Goal: Information Seeking & Learning: Learn about a topic

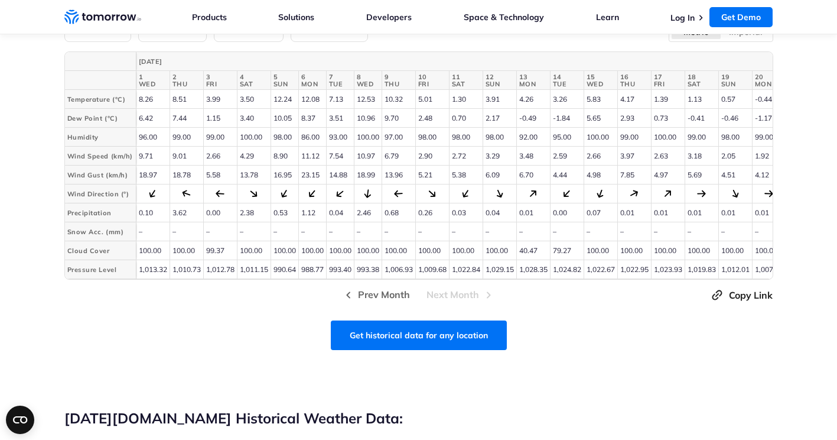
scroll to position [563, 0]
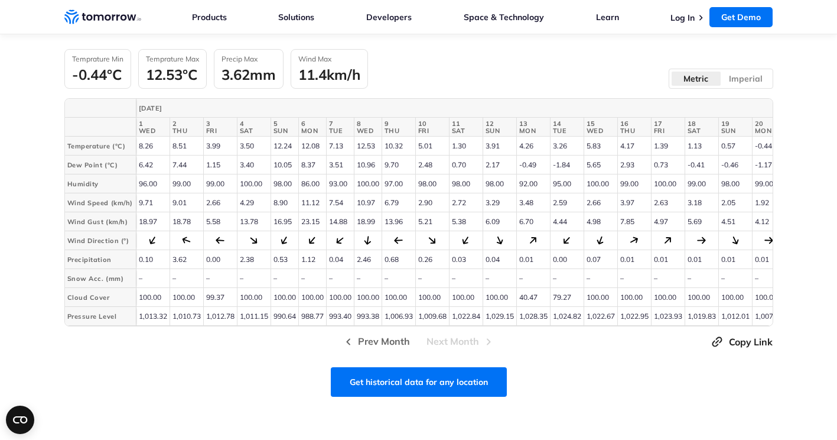
click at [329, 240] on td at bounding box center [340, 240] width 28 height 19
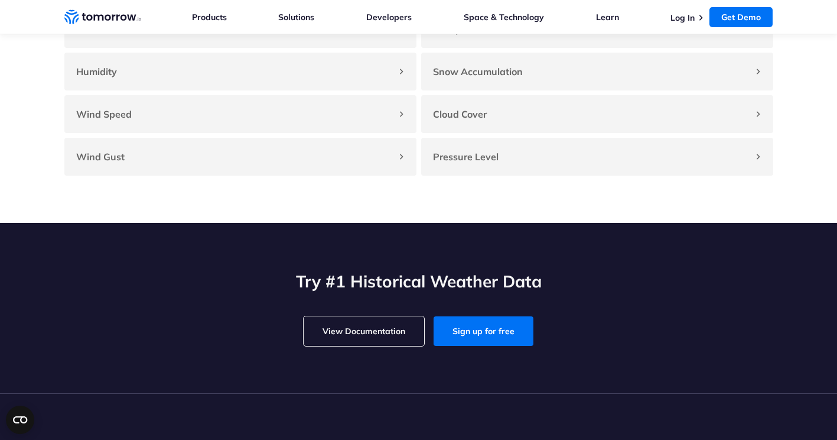
scroll to position [1219, 0]
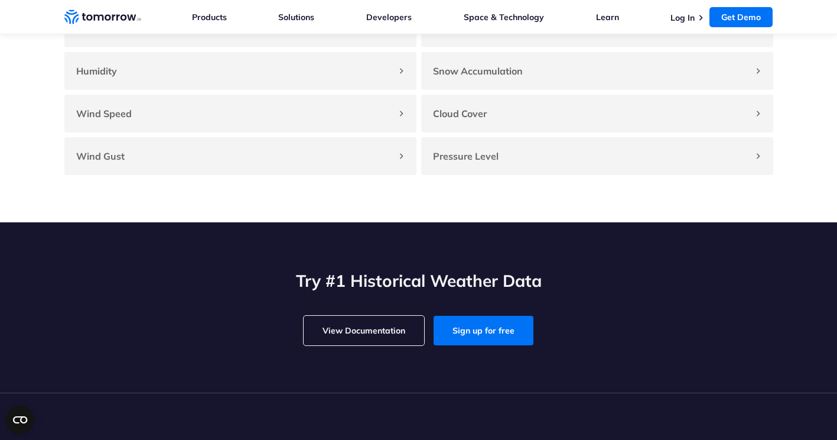
click at [308, 344] on link "View Documentation" at bounding box center [364, 331] width 121 height 30
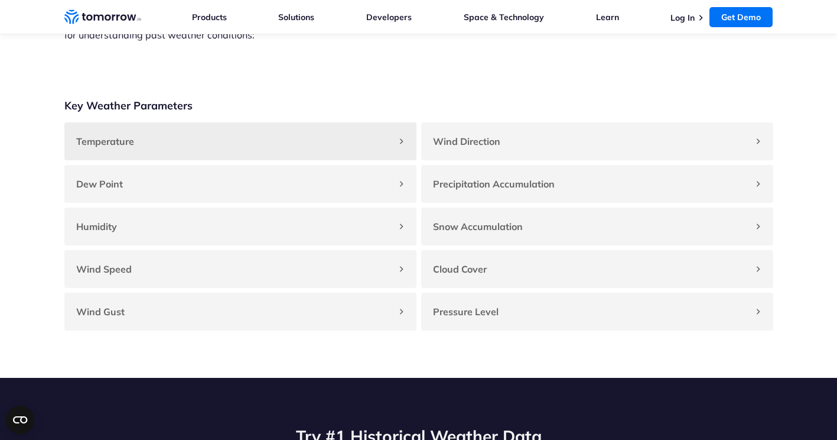
scroll to position [1059, 0]
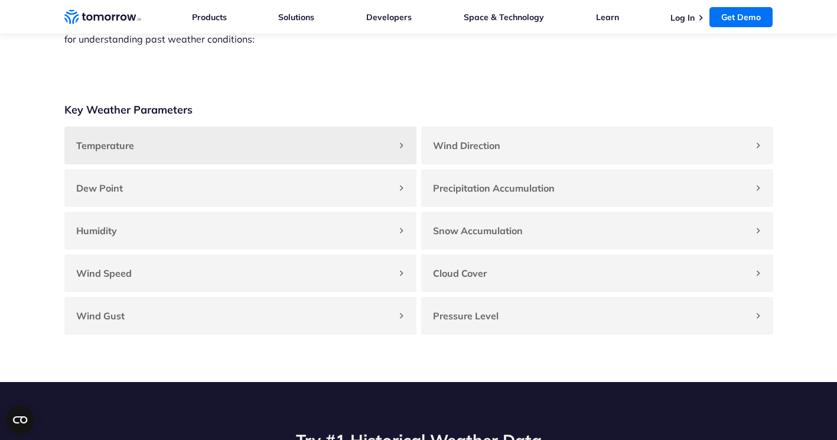
click at [269, 147] on div "Temperature" at bounding box center [240, 145] width 352 height 38
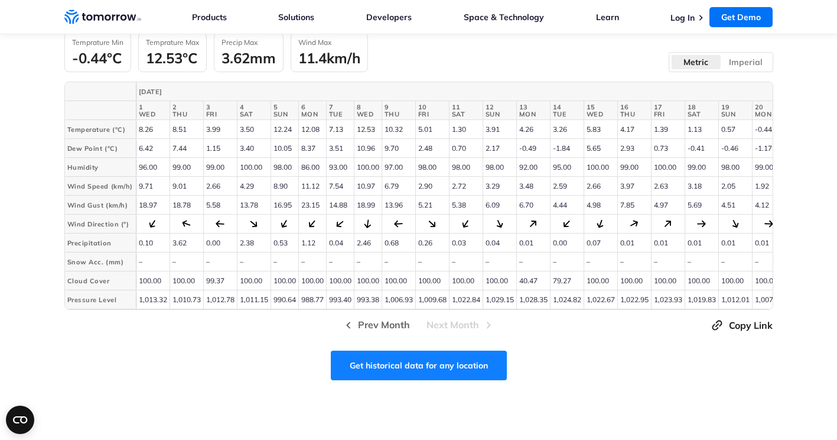
scroll to position [553, 0]
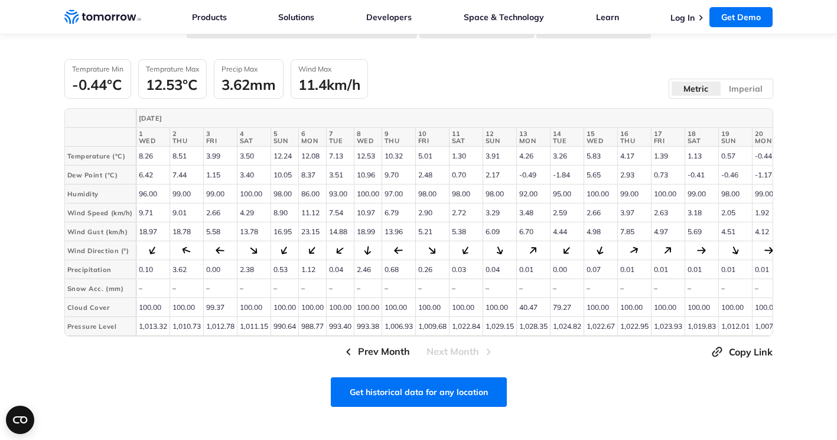
click at [373, 359] on span "Prev Month" at bounding box center [384, 351] width 52 height 15
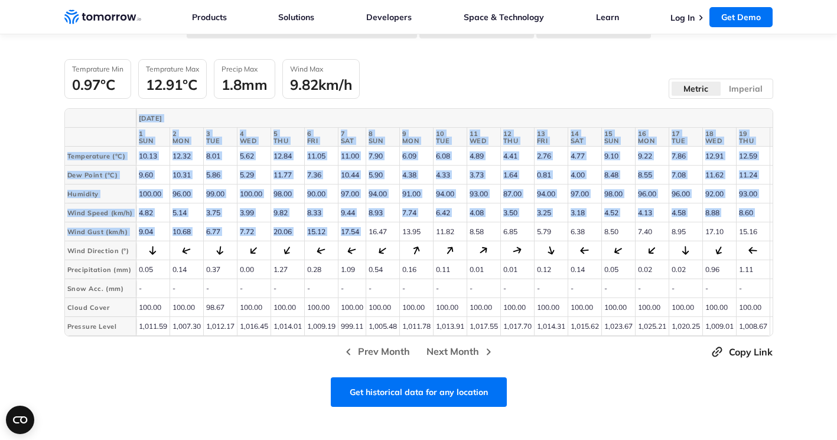
drag, startPoint x: 118, startPoint y: 124, endPoint x: 372, endPoint y: 232, distance: 276.7
click at [372, 232] on table "[DATE] 1 SUN 2 MON 3 TUE 4 WED 5 THU 6 FRI 7 SAT 8 SUN 9 MON 10 TUE 11 WED 12 T…" at bounding box center [619, 222] width 1109 height 227
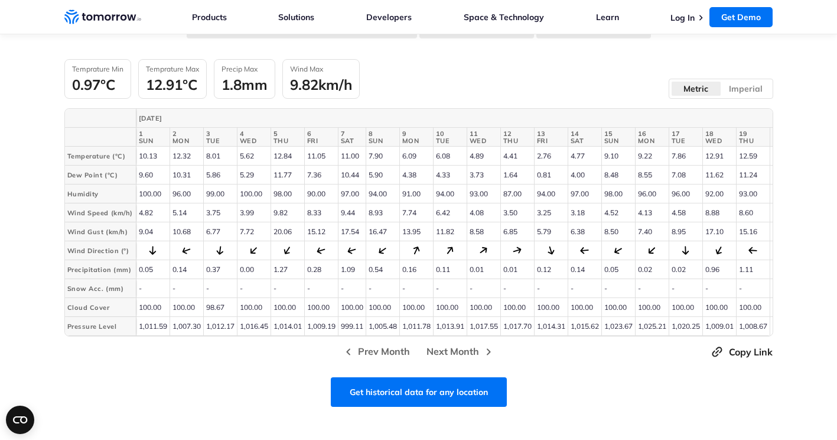
drag, startPoint x: 372, startPoint y: 232, endPoint x: 427, endPoint y: 308, distance: 94.0
click at [427, 308] on td "100.00" at bounding box center [416, 307] width 34 height 19
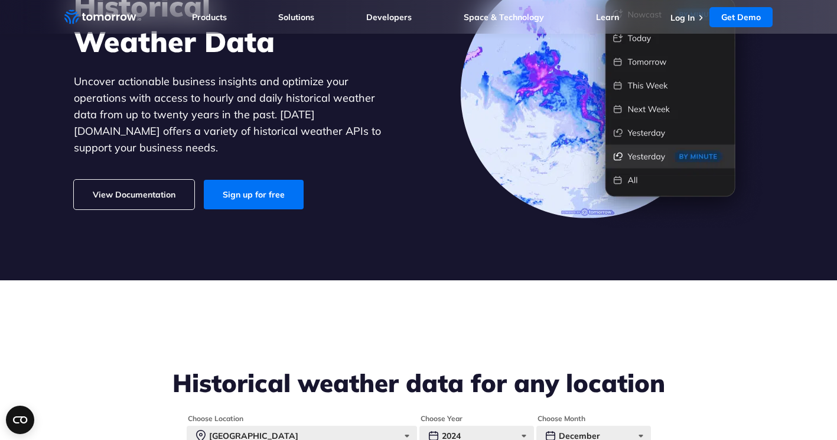
scroll to position [134, 0]
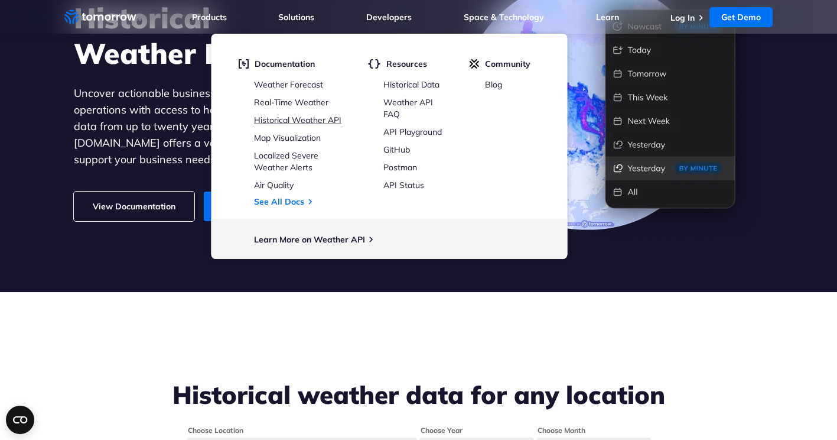
click at [331, 121] on link "Historical Weather API" at bounding box center [297, 120] width 87 height 11
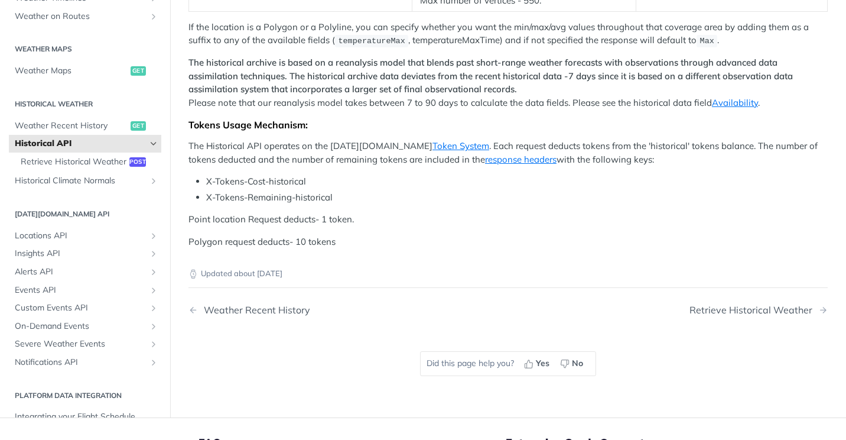
scroll to position [582, 0]
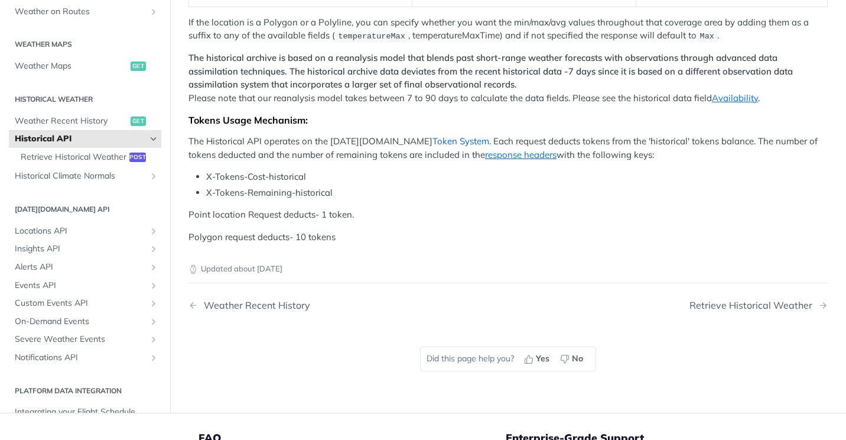
click at [433, 135] on link "Token System" at bounding box center [461, 140] width 57 height 11
